Goal: Transaction & Acquisition: Purchase product/service

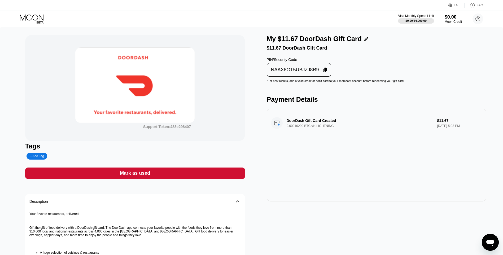
click at [166, 177] on div "Mark as used" at bounding box center [135, 172] width 220 height 11
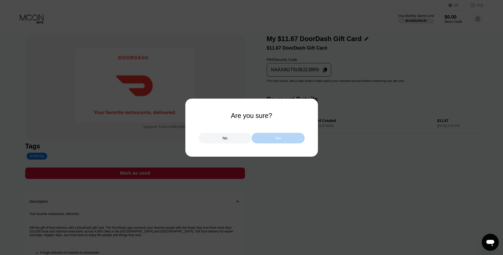
click at [261, 140] on div "Yes" at bounding box center [277, 138] width 53 height 11
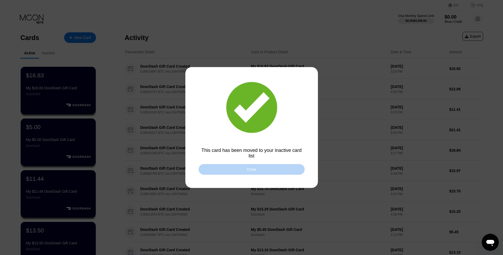
click at [207, 170] on div "Close" at bounding box center [251, 169] width 106 height 11
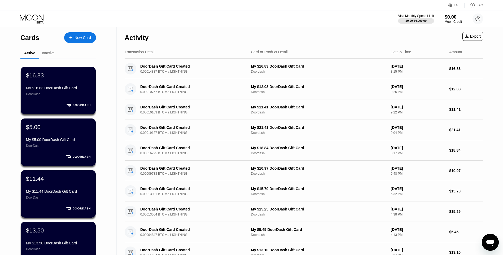
click at [88, 36] on div "New Card" at bounding box center [82, 38] width 16 height 5
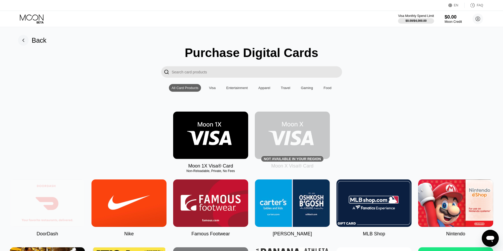
click at [55, 201] on img at bounding box center [47, 202] width 75 height 47
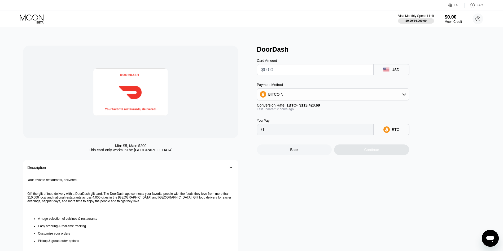
click at [282, 70] on input "text" at bounding box center [315, 69] width 108 height 11
type input "$10"
type input "0.00008830"
type input "$10.48"
type input "0.00009253"
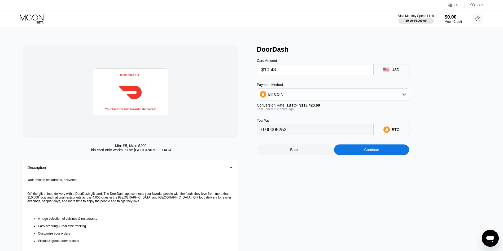
type input "$10.48"
click at [387, 155] on div "Continue" at bounding box center [371, 149] width 75 height 11
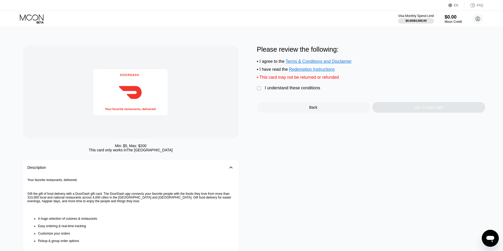
click at [308, 91] on div " I understand these conditions" at bounding box center [290, 89] width 66 height 6
click at [412, 111] on div "Yes, Create Card" at bounding box center [428, 107] width 113 height 11
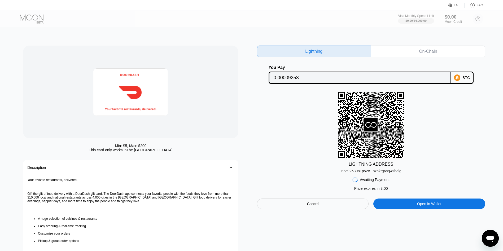
click at [360, 179] on div "Awaiting Payment Price expires in 3 : 00 Cancel Open in [GEOGRAPHIC_DATA]" at bounding box center [371, 191] width 228 height 36
click at [369, 173] on div "lnbc92530n1p52v...pzhkrg6sqwshalg" at bounding box center [370, 171] width 61 height 4
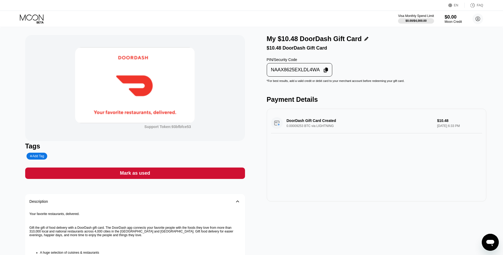
click at [300, 73] on div "NAAX8625EXLDL4WA" at bounding box center [295, 70] width 49 height 6
